Goal: Task Accomplishment & Management: Complete application form

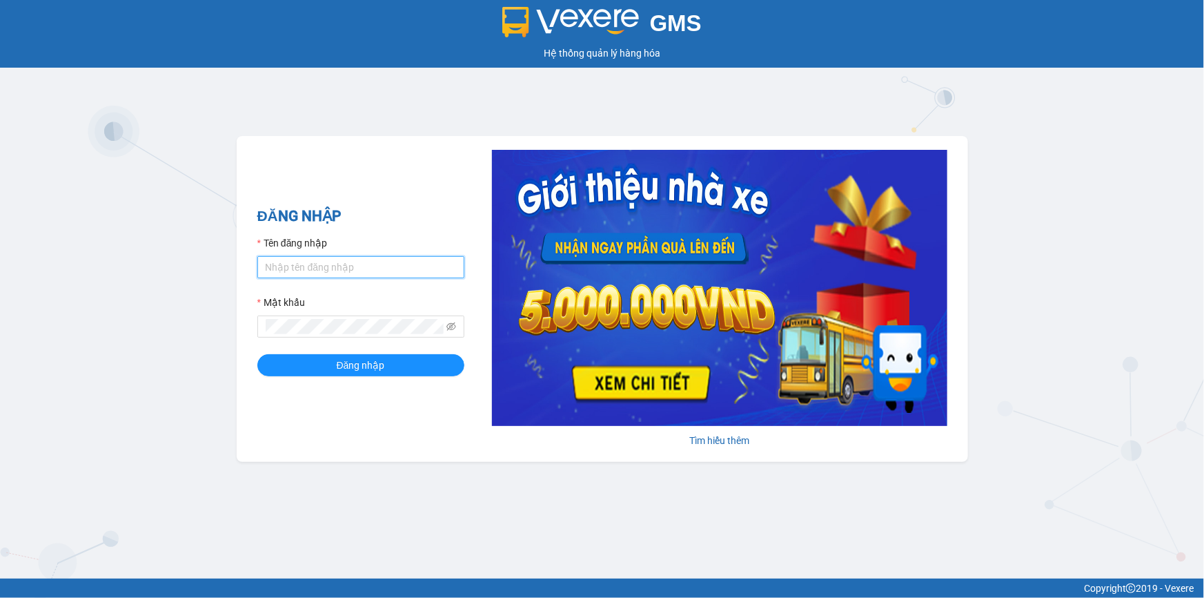
click at [388, 259] on input "Tên đăng nhập" at bounding box center [360, 267] width 207 height 22
type input "vantinh.tienoanh"
click at [257, 354] on button "Đăng nhập" at bounding box center [360, 365] width 207 height 22
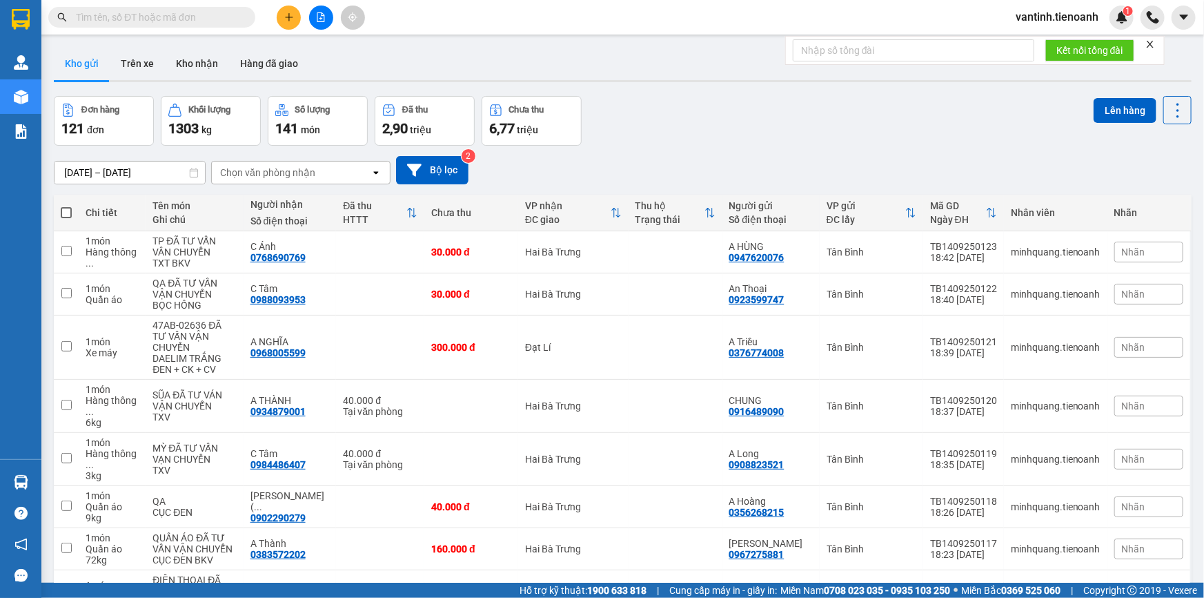
click at [378, 81] on div at bounding box center [623, 81] width 1138 height 2
click at [639, 142] on div "Đơn hàng 121 đơn [PERSON_NAME] 1303 kg Số [PERSON_NAME] 141 món Đã thu 2,90 [PE…" at bounding box center [623, 121] width 1138 height 50
click at [200, 69] on button "Kho nhận" at bounding box center [197, 63] width 64 height 33
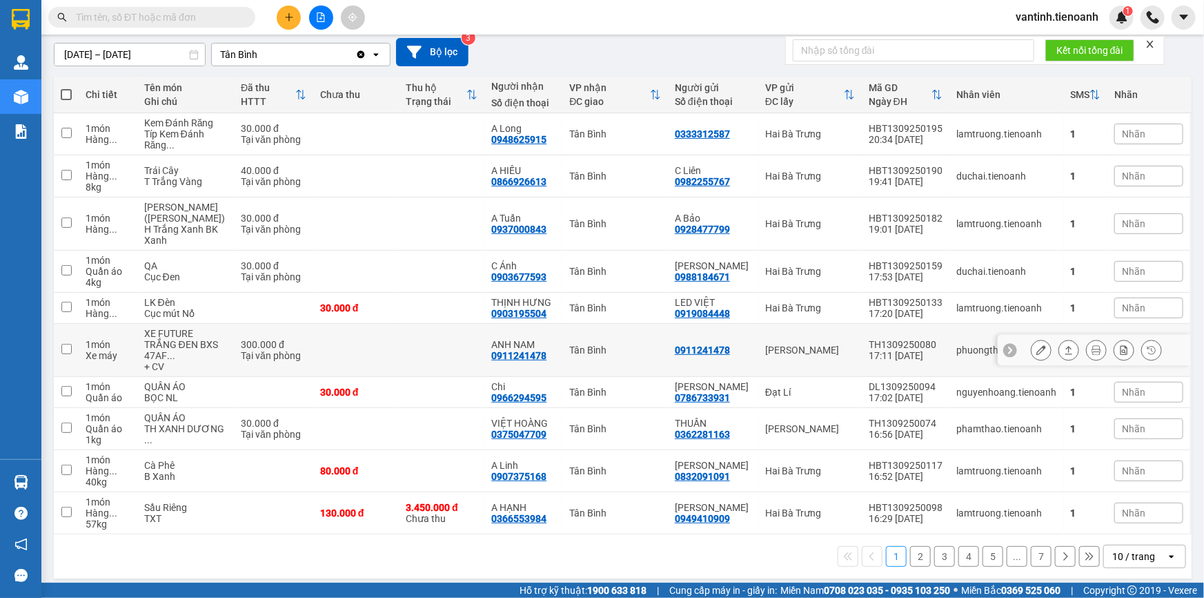
scroll to position [146, 0]
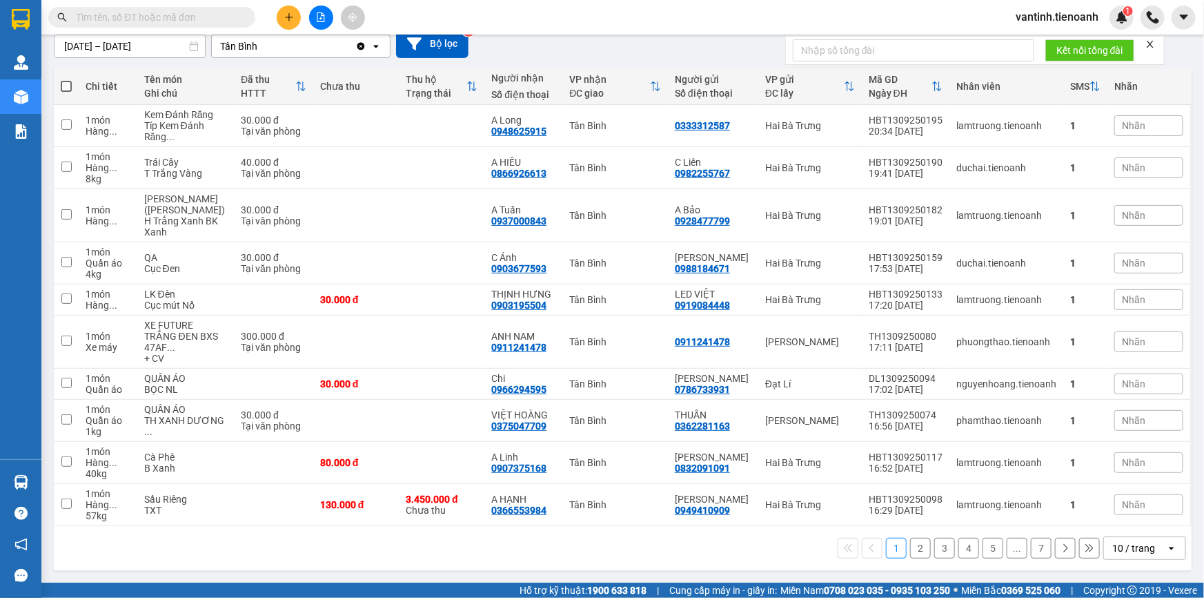
click at [1117, 545] on div "10 / trang" at bounding box center [1134, 548] width 43 height 14
click at [1139, 532] on span "100 / trang" at bounding box center [1130, 539] width 50 height 14
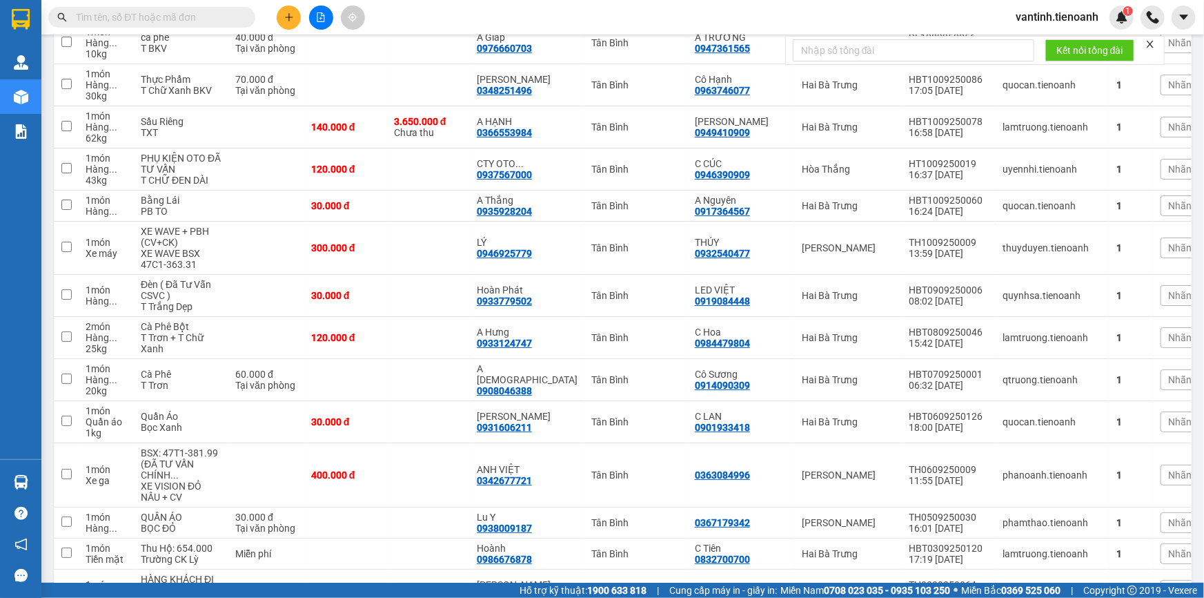
scroll to position [2439, 0]
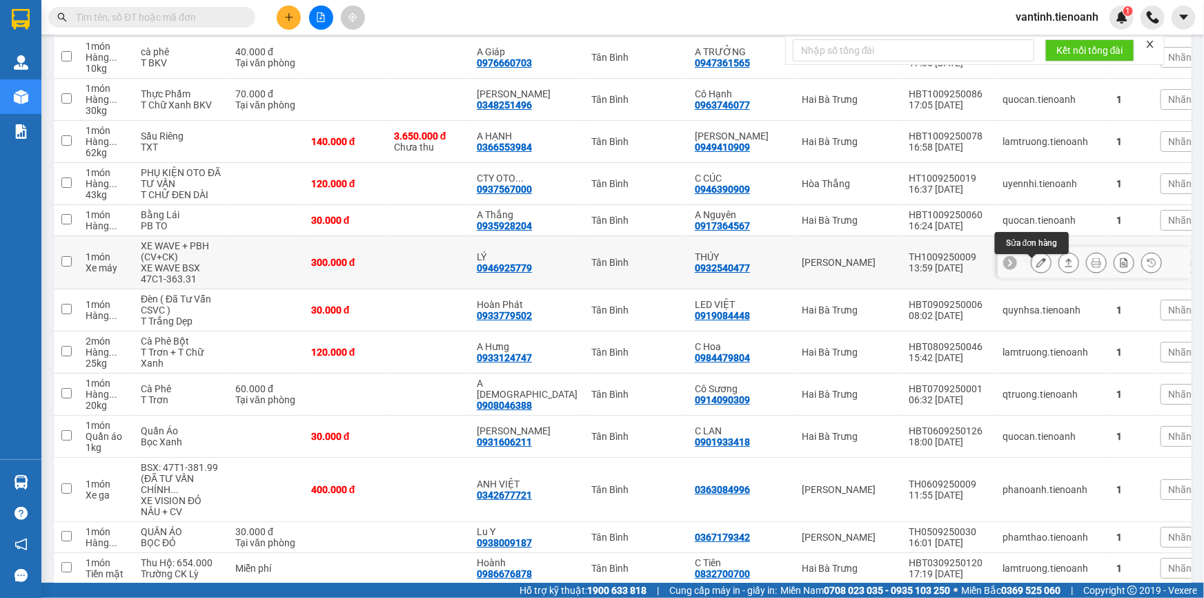
click at [1037, 267] on icon at bounding box center [1042, 262] width 10 height 10
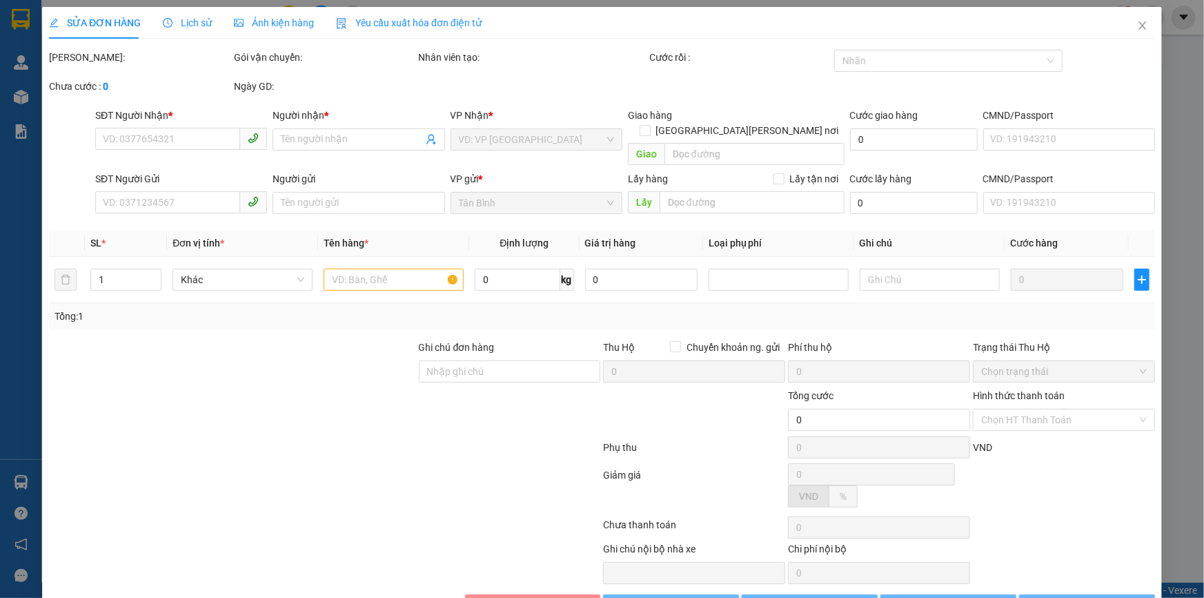
type input "0946925779"
type input "LÝ"
type input "0932540477"
type input "THÚY"
type input "300.000"
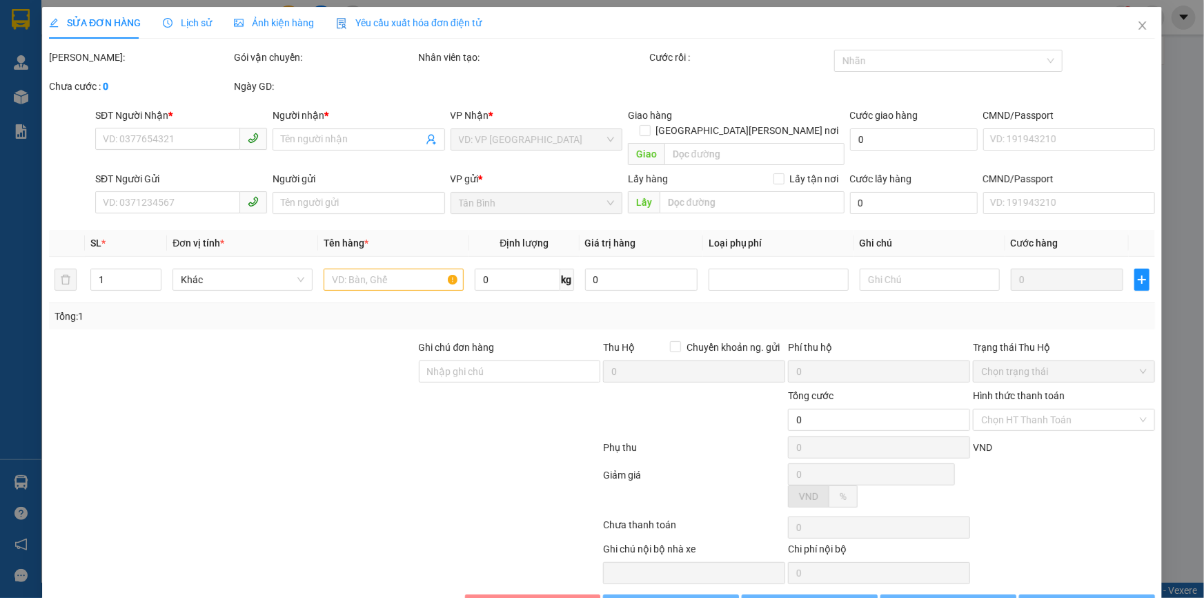
type input "300.000"
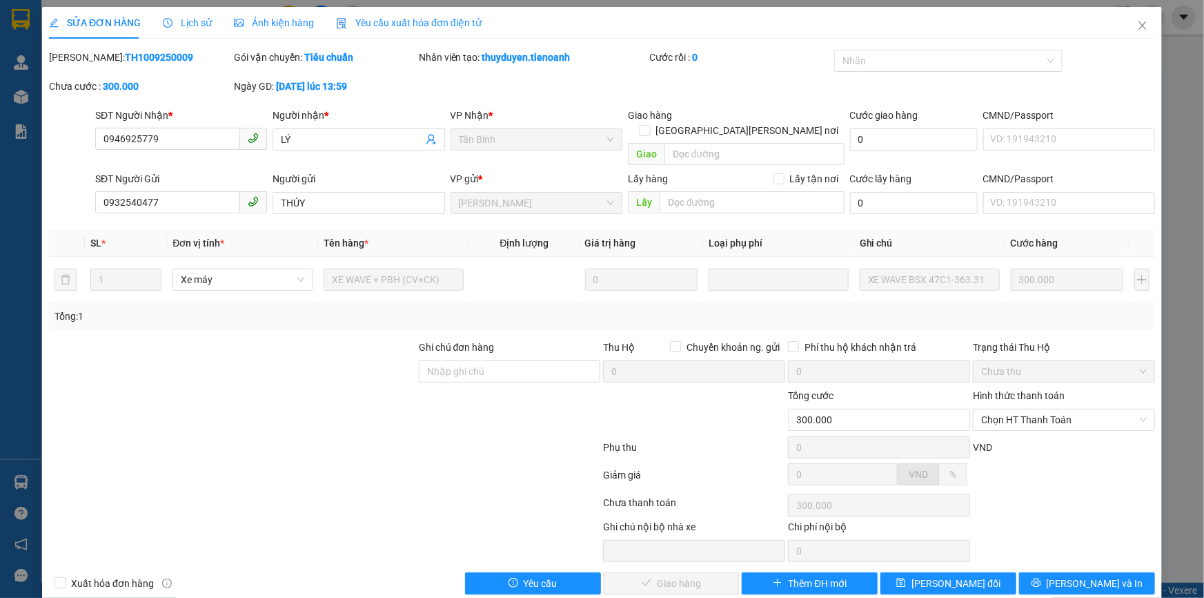
click at [625, 308] on div "Tổng: 1" at bounding box center [602, 315] width 1095 height 15
click at [1137, 26] on icon "close" at bounding box center [1142, 25] width 11 height 11
click at [1139, 26] on div "vantinh.tienoanh 1" at bounding box center [1104, 18] width 199 height 24
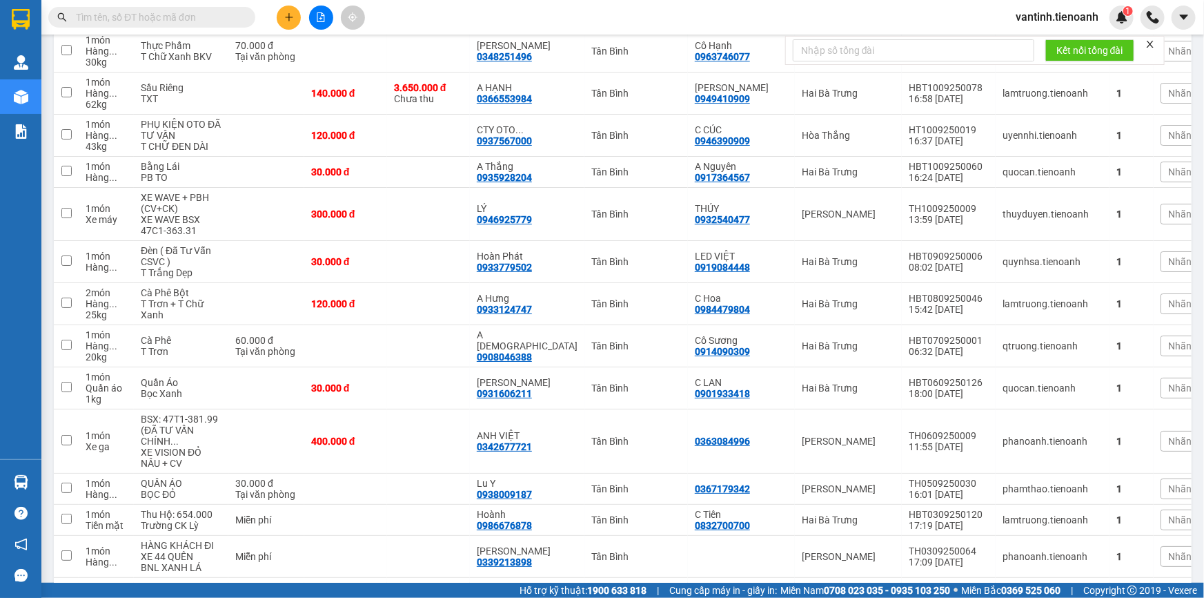
scroll to position [2480, 0]
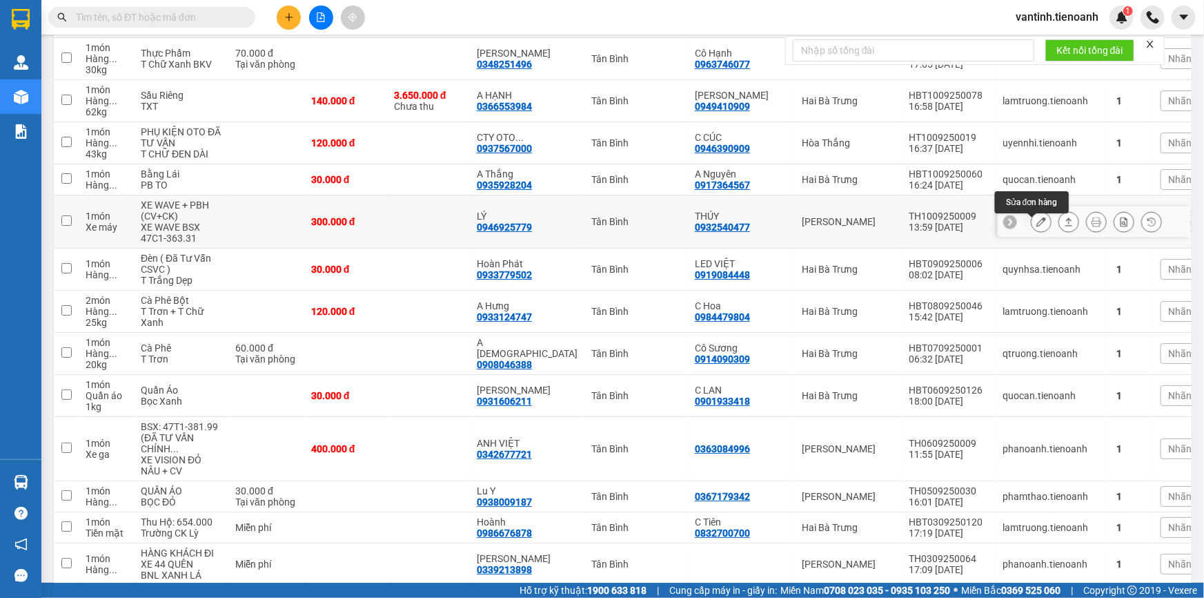
click at [1032, 226] on button at bounding box center [1041, 222] width 19 height 24
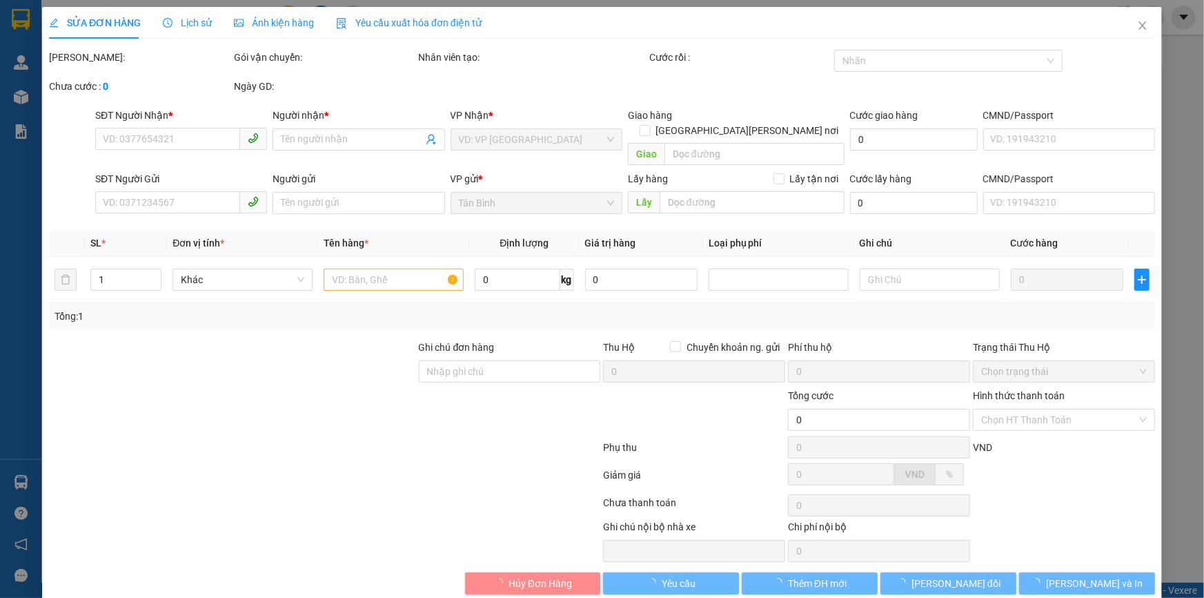
type input "0946925779"
type input "LÝ"
type input "0932540477"
type input "THÚY"
type input "300.000"
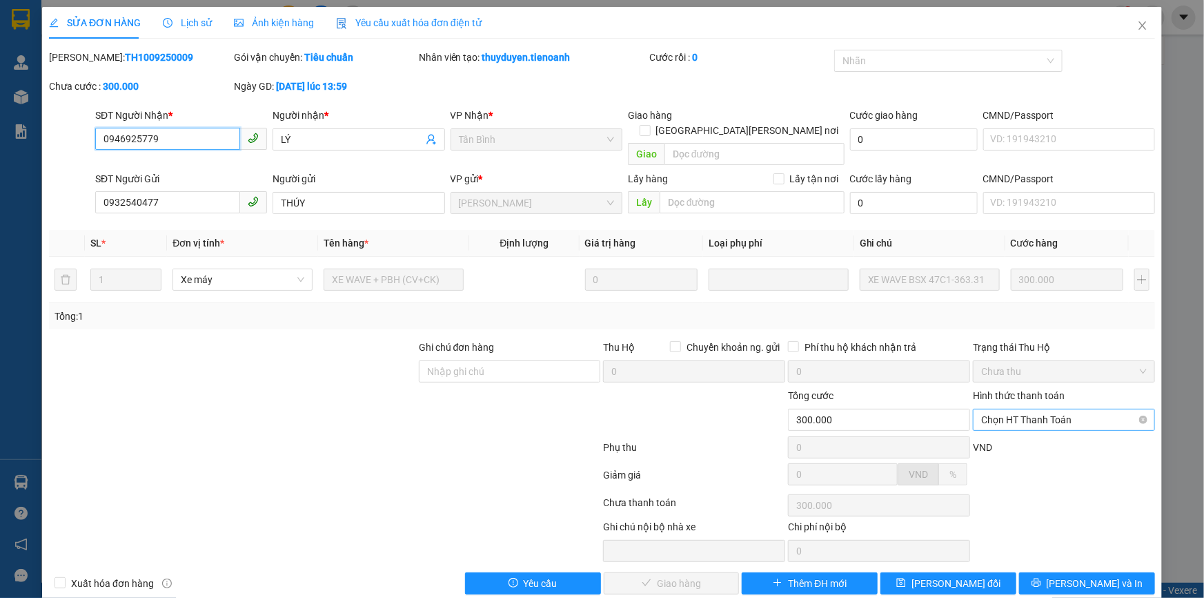
drag, startPoint x: 1030, startPoint y: 400, endPoint x: 1027, endPoint y: 414, distance: 14.2
click at [1030, 409] on span "Chọn HT Thanh Toán" at bounding box center [1064, 419] width 166 height 21
click at [1014, 427] on div "Tại văn phòng" at bounding box center [1056, 431] width 164 height 15
type input "0"
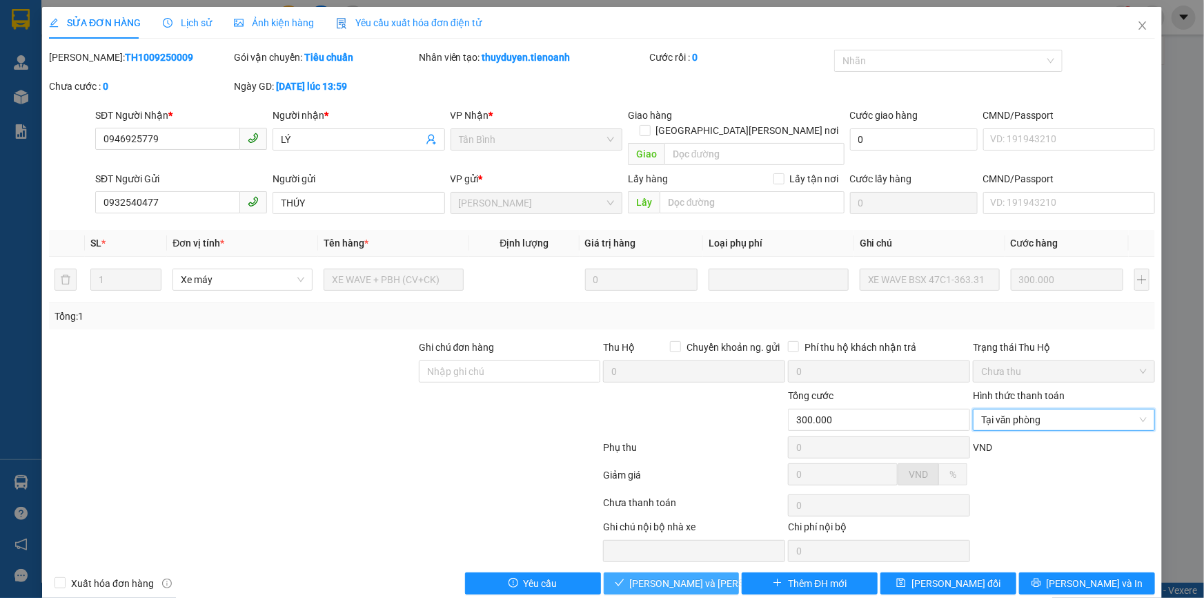
click at [696, 576] on span "[PERSON_NAME] và [PERSON_NAME] hàng" at bounding box center [723, 583] width 186 height 15
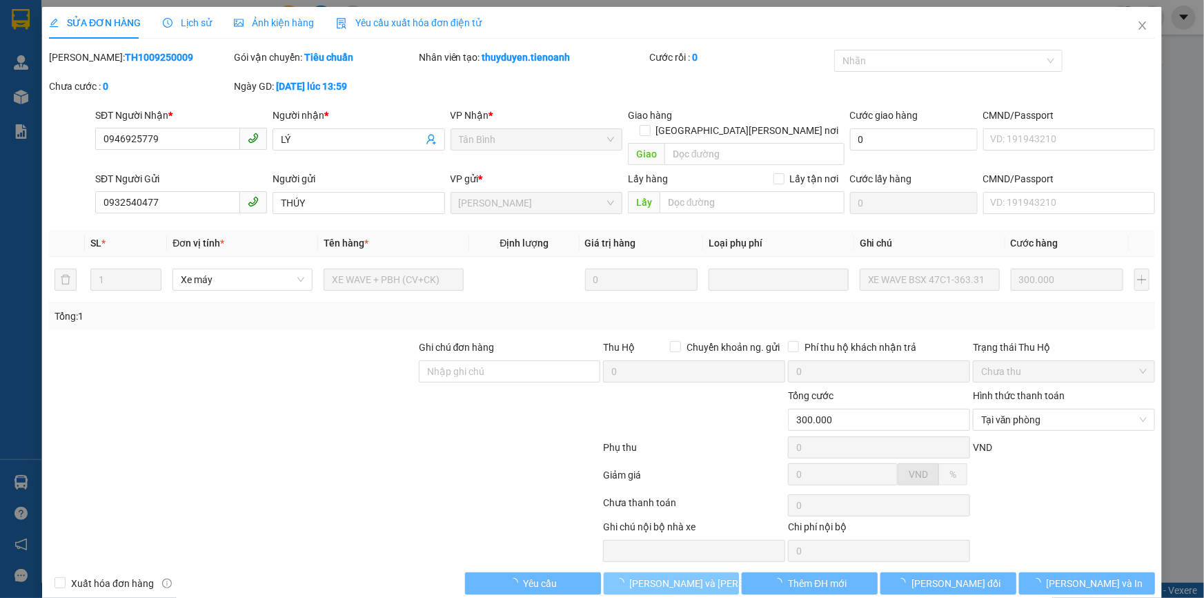
drag, startPoint x: 696, startPoint y: 570, endPoint x: 483, endPoint y: 490, distance: 227.1
click at [678, 576] on span "[PERSON_NAME] và [PERSON_NAME] hàng" at bounding box center [723, 583] width 186 height 15
click at [455, 474] on div at bounding box center [325, 478] width 554 height 28
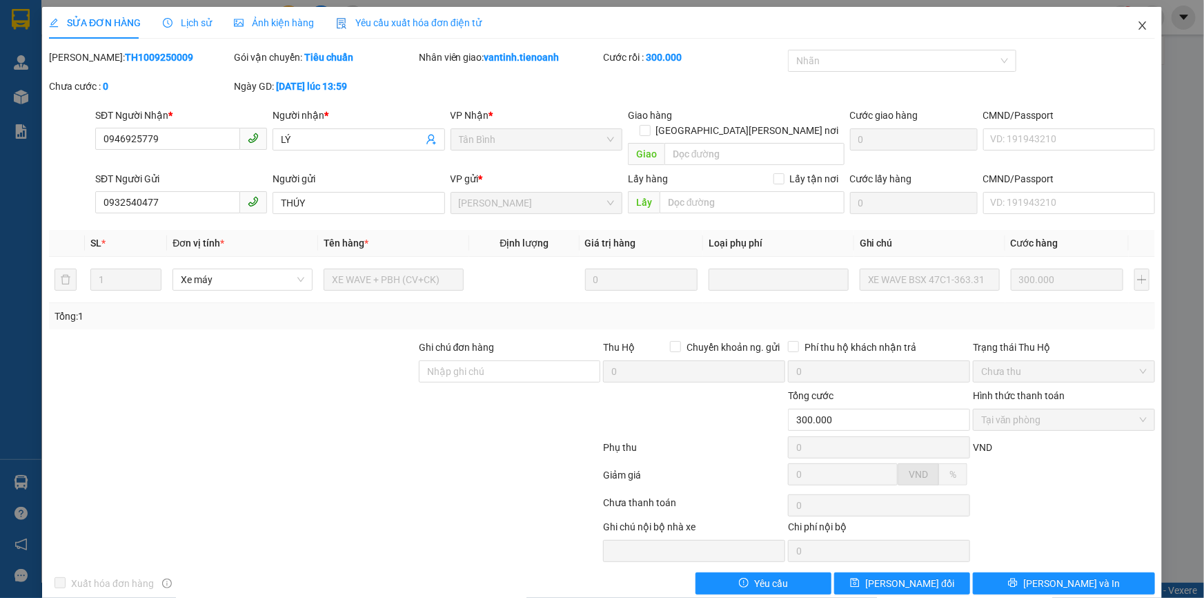
click at [1139, 26] on icon "close" at bounding box center [1143, 25] width 8 height 8
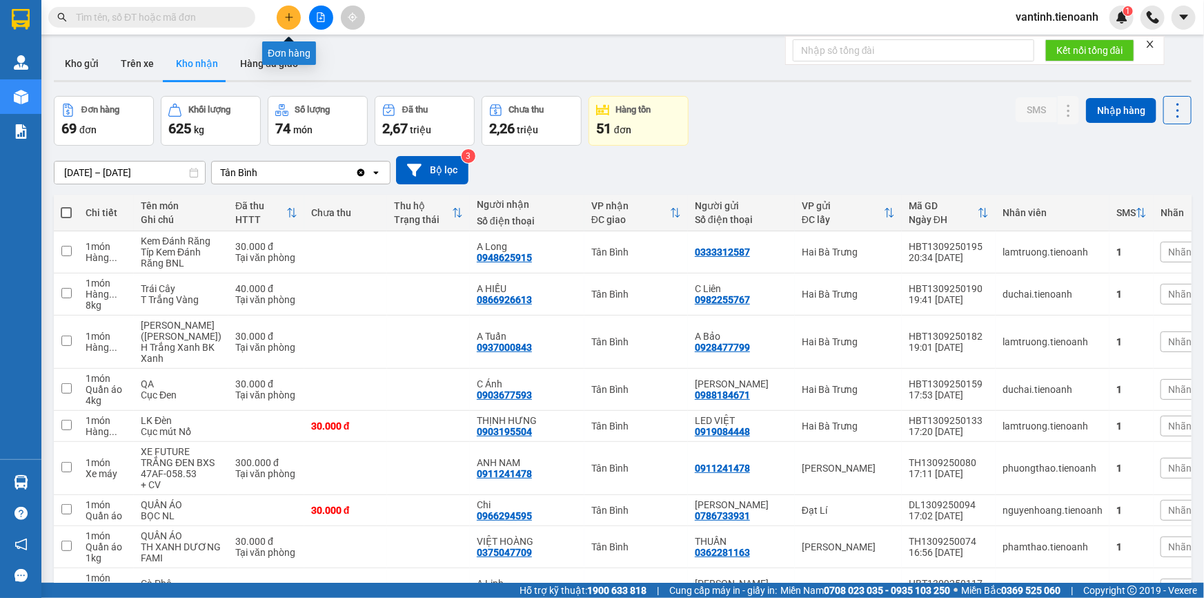
click at [293, 21] on icon "plus" at bounding box center [289, 17] width 10 height 10
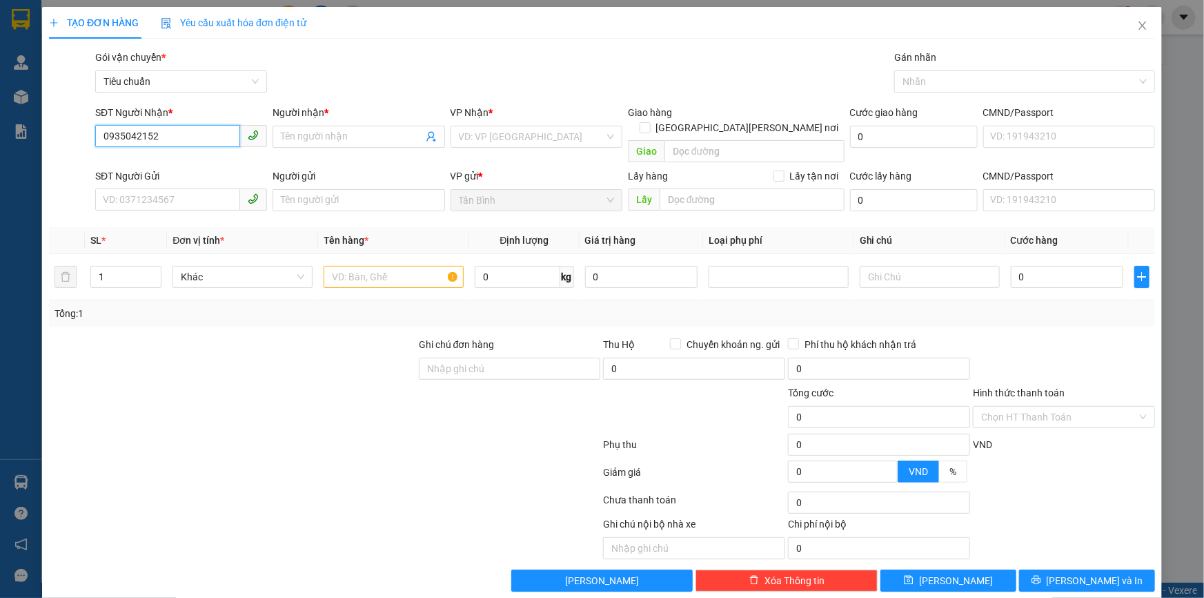
click at [183, 133] on input "0935042152" at bounding box center [167, 136] width 145 height 22
type input "0935042152"
click at [311, 140] on input "Người nhận *" at bounding box center [351, 136] width 141 height 15
type input "[PERSON_NAME]"
click at [556, 132] on input "search" at bounding box center [532, 136] width 146 height 21
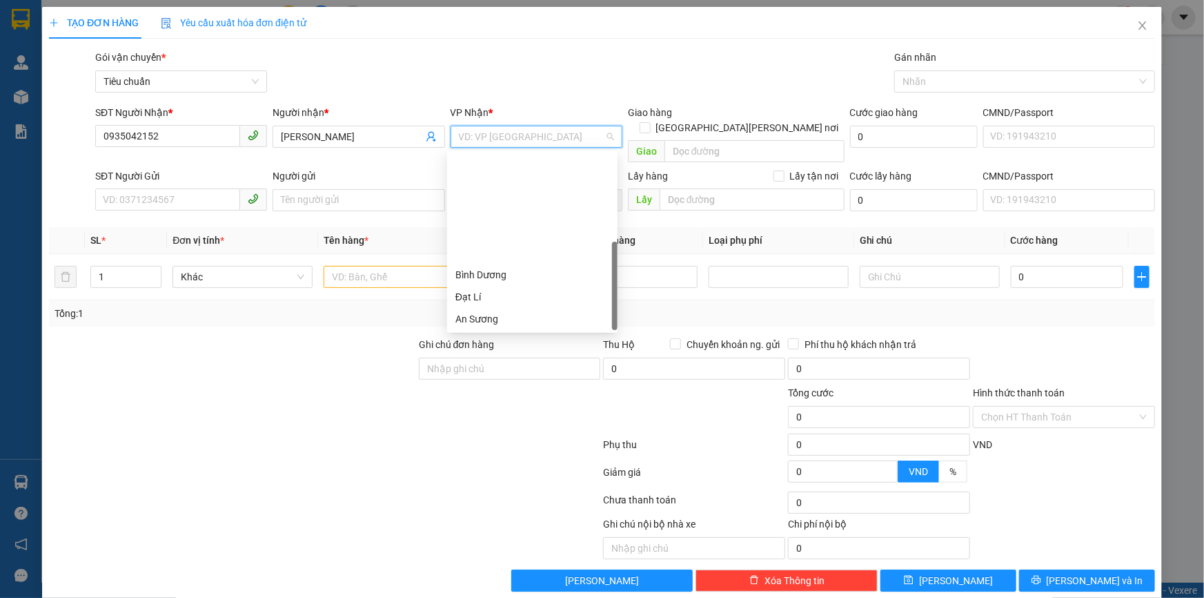
scroll to position [132, 0]
click at [510, 211] on div "Hai Bà Trưng" at bounding box center [532, 209] width 154 height 15
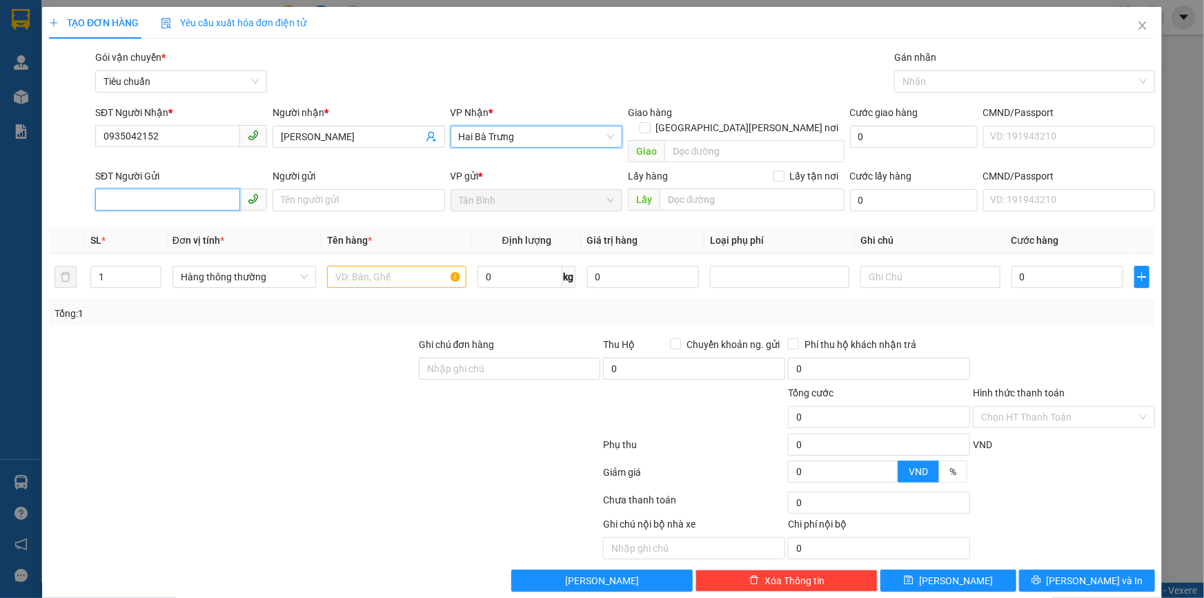
click at [169, 188] on input "SĐT Người Gửi" at bounding box center [167, 199] width 145 height 22
type input "0932997386"
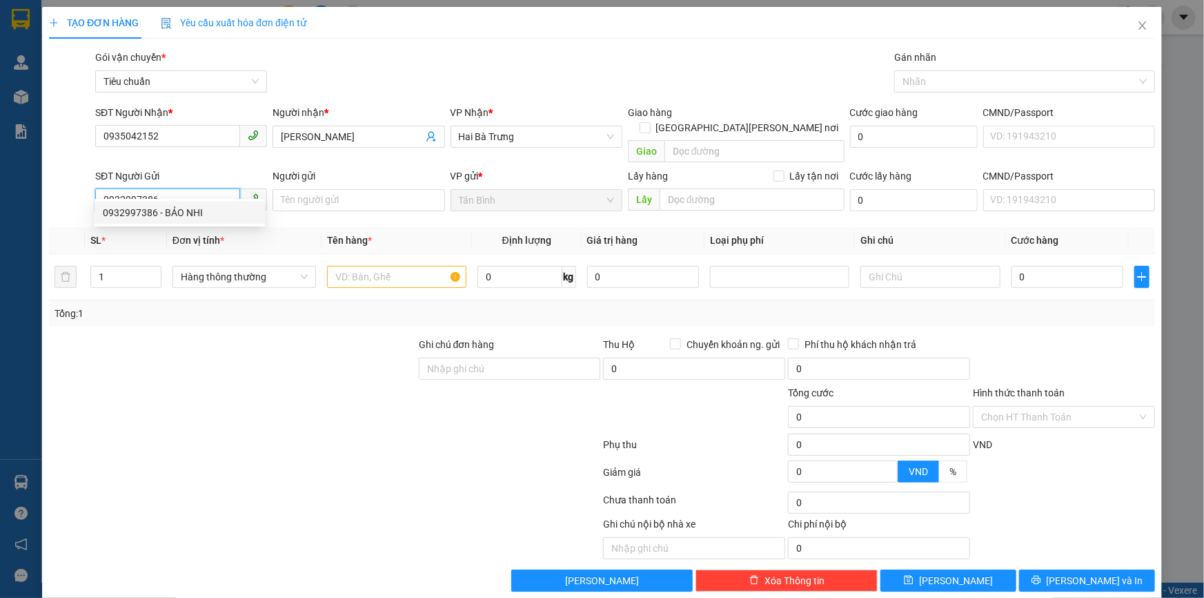
click at [185, 210] on div "0932997386 - BẢO NHI" at bounding box center [180, 212] width 154 height 15
type input "BẢO NHI"
type input "30.000"
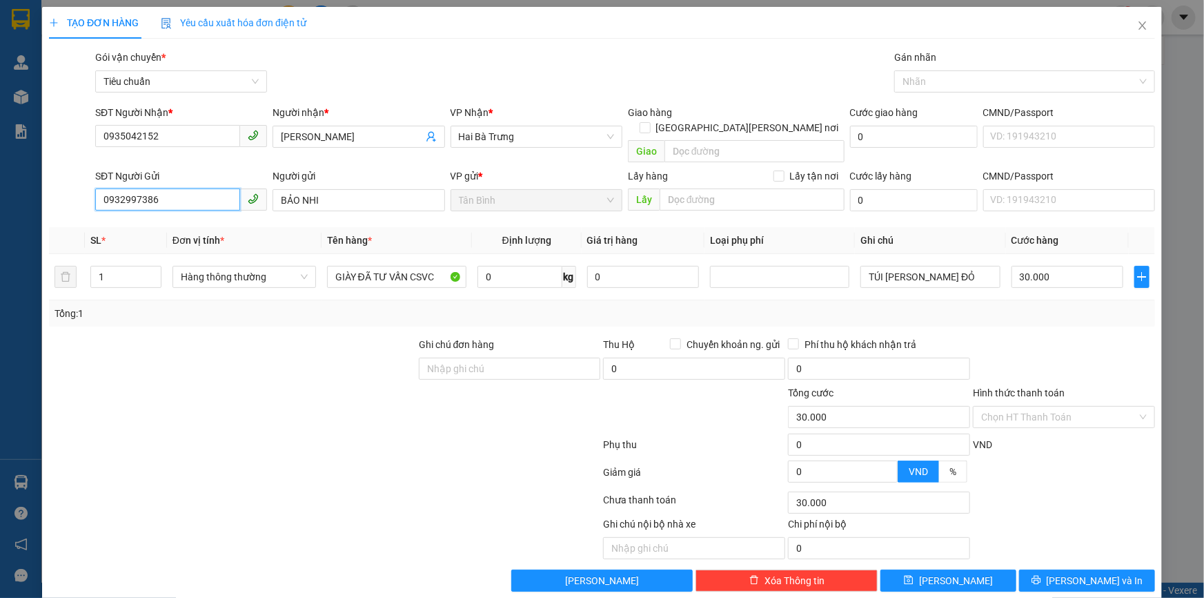
type input "0932997386"
click at [305, 353] on div at bounding box center [233, 361] width 370 height 48
drag, startPoint x: 232, startPoint y: 345, endPoint x: 326, endPoint y: 297, distance: 105.6
click at [232, 344] on div at bounding box center [233, 361] width 370 height 48
click at [342, 300] on div "Tổng: 1" at bounding box center [602, 313] width 1106 height 26
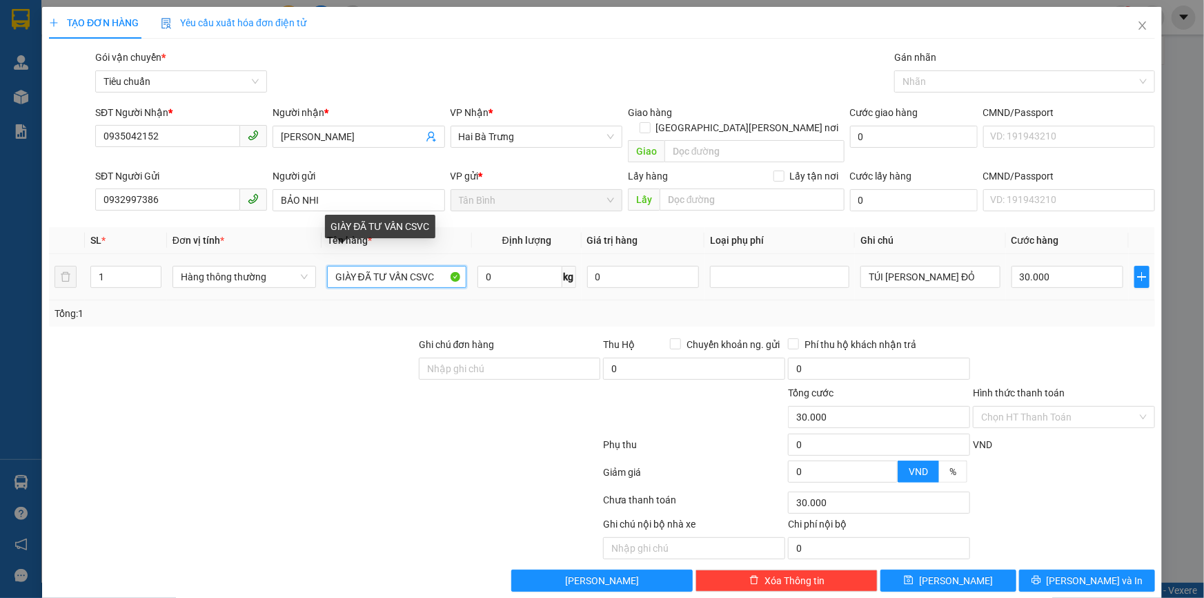
click at [357, 267] on input "GIÀY ĐÃ TƯ VẤN CSVC" at bounding box center [396, 277] width 139 height 22
drag, startPoint x: 333, startPoint y: 261, endPoint x: 284, endPoint y: 275, distance: 51.6
click at [284, 275] on tr "1 Hàng thông [PERSON_NAME] [PERSON_NAME] 0 kg 0 TÚI [PERSON_NAME] ĐỎ 30.000" at bounding box center [602, 277] width 1106 height 46
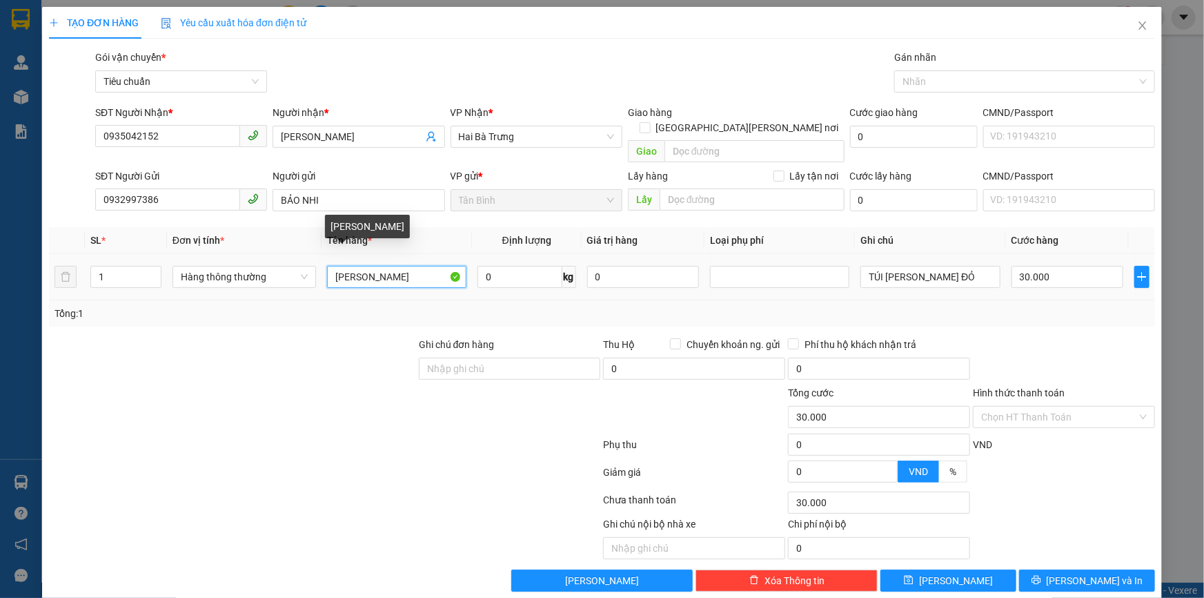
click at [389, 266] on input "[PERSON_NAME]" at bounding box center [396, 277] width 139 height 22
type input "[PERSON_NAME] ( ĐÃ TƯ VẤN [PERSON_NAME] SÁCH"
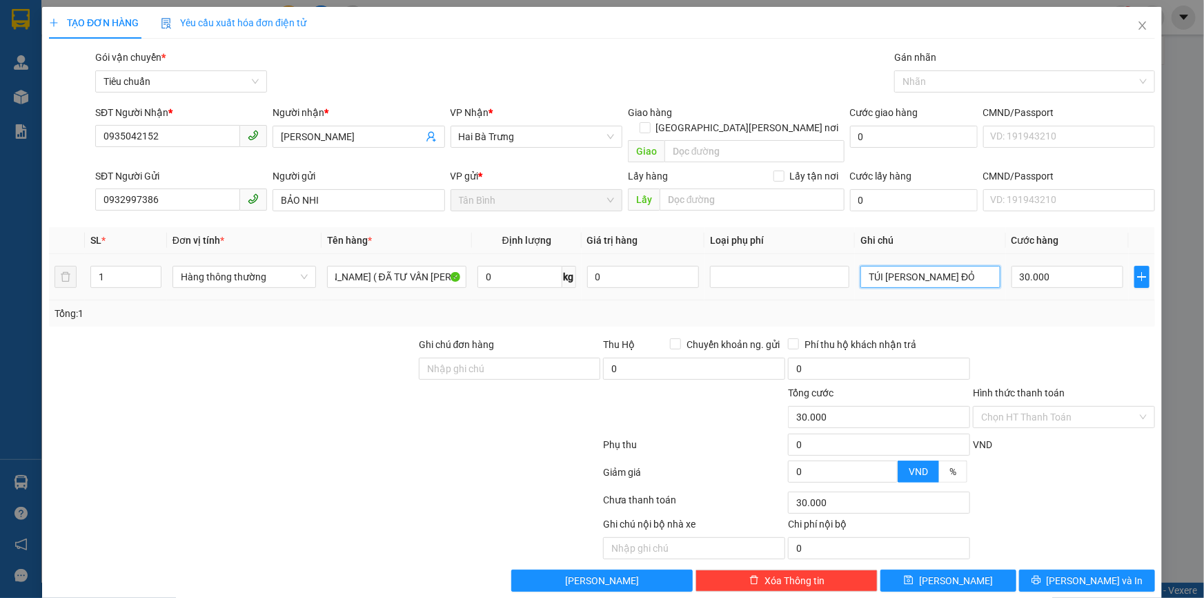
click at [884, 267] on input "TÚI [PERSON_NAME] ĐỎ" at bounding box center [930, 277] width 139 height 22
type input "H"
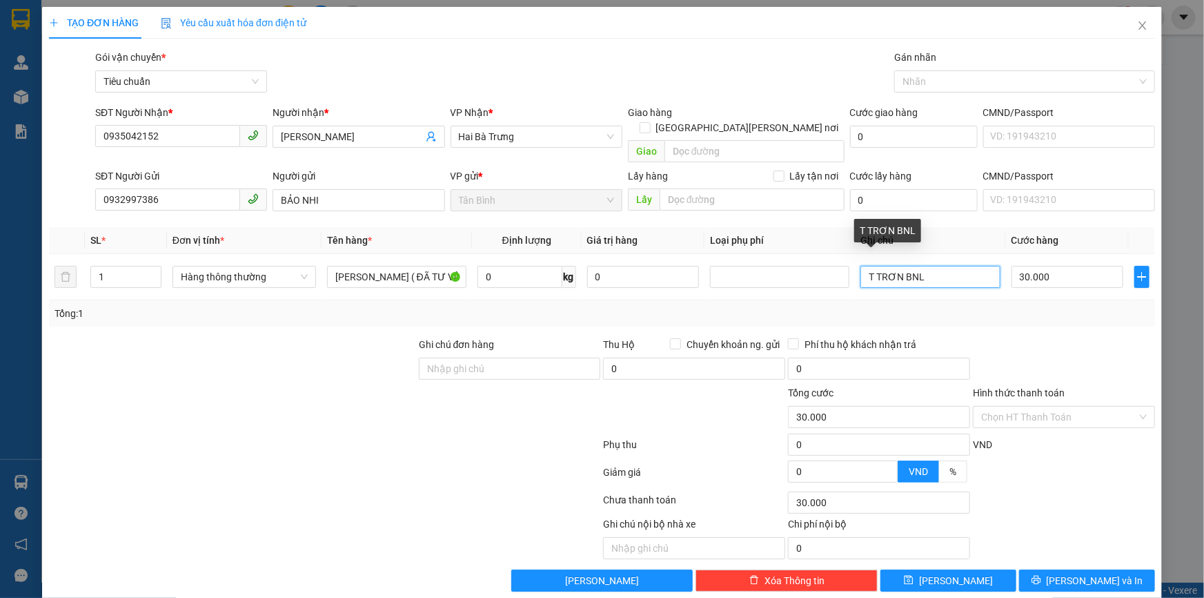
scroll to position [4, 0]
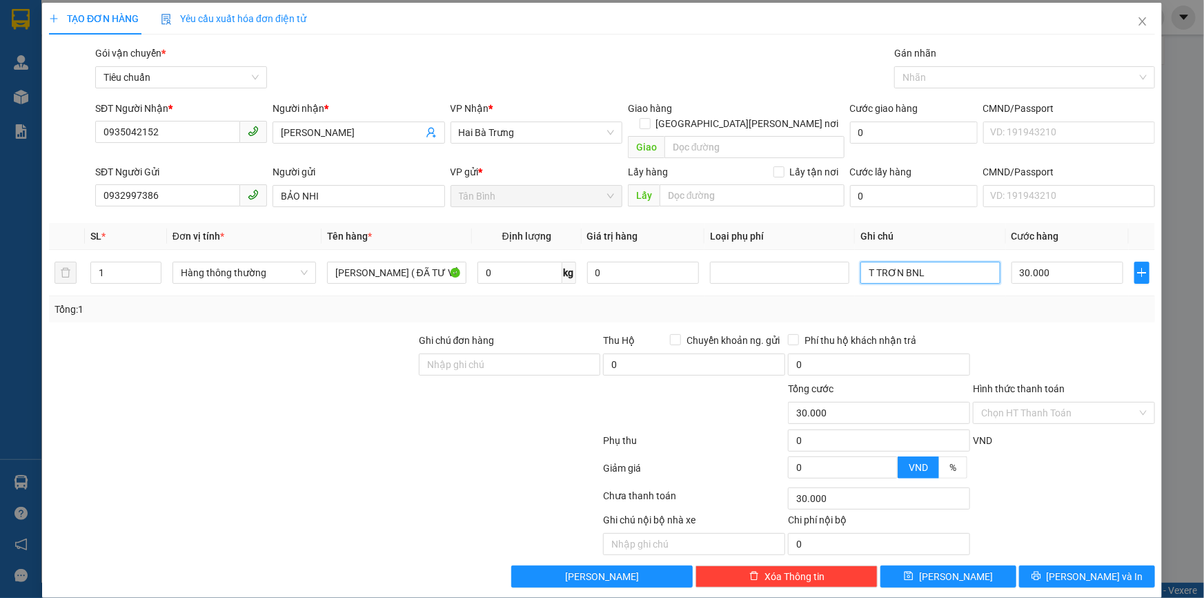
type input "T TRƠN BNL"
click at [1056, 546] on div "Transit Pickup Surcharge Ids Transit Deliver Surcharge Ids Transit Deliver Surc…" at bounding box center [602, 317] width 1106 height 542
click at [1050, 565] on button "[PERSON_NAME] và In" at bounding box center [1087, 576] width 136 height 22
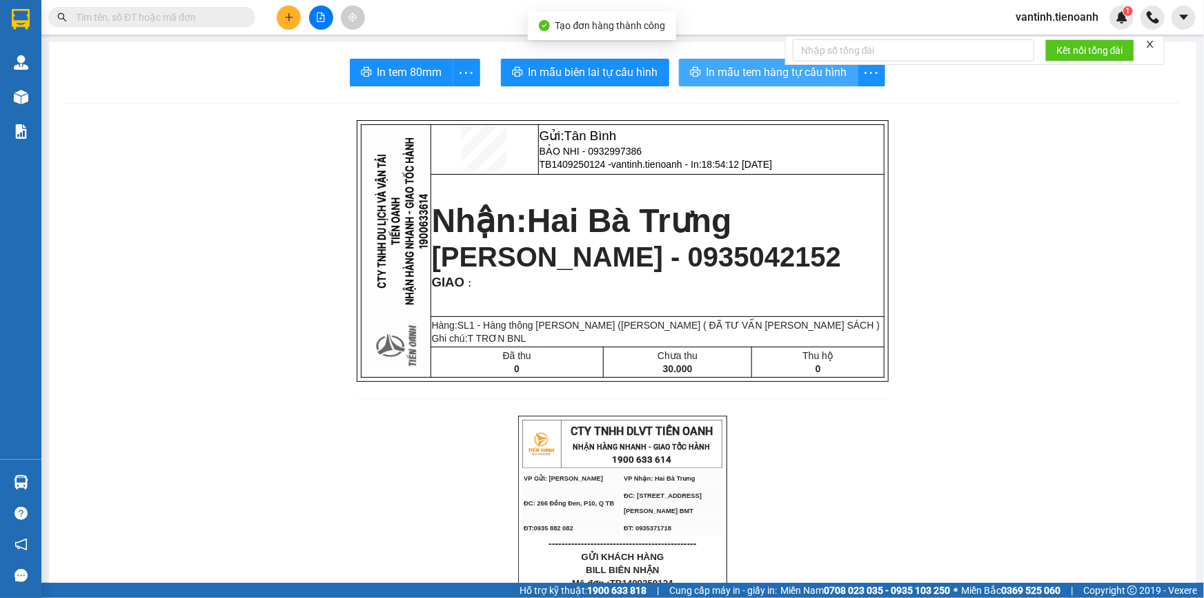
click at [744, 68] on span "In mẫu tem hàng tự cấu hình" at bounding box center [777, 71] width 141 height 17
click at [585, 66] on span "In mẫu biên lai tự cấu hình" at bounding box center [594, 71] width 130 height 17
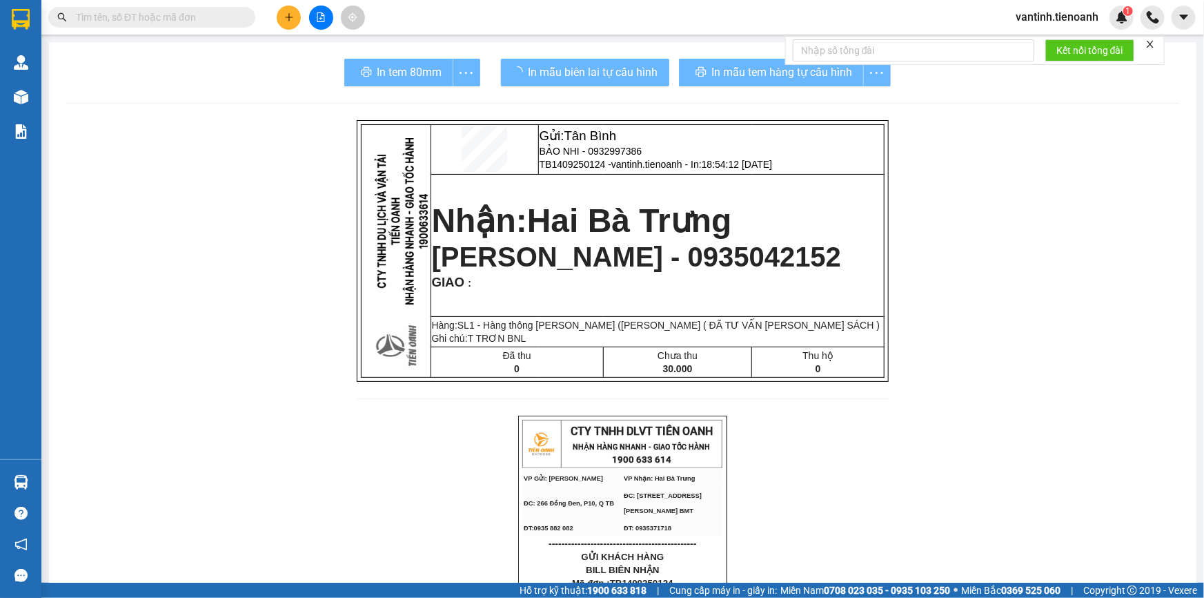
drag, startPoint x: 925, startPoint y: 507, endPoint x: 837, endPoint y: 473, distance: 93.9
